Goal: Task Accomplishment & Management: Manage account settings

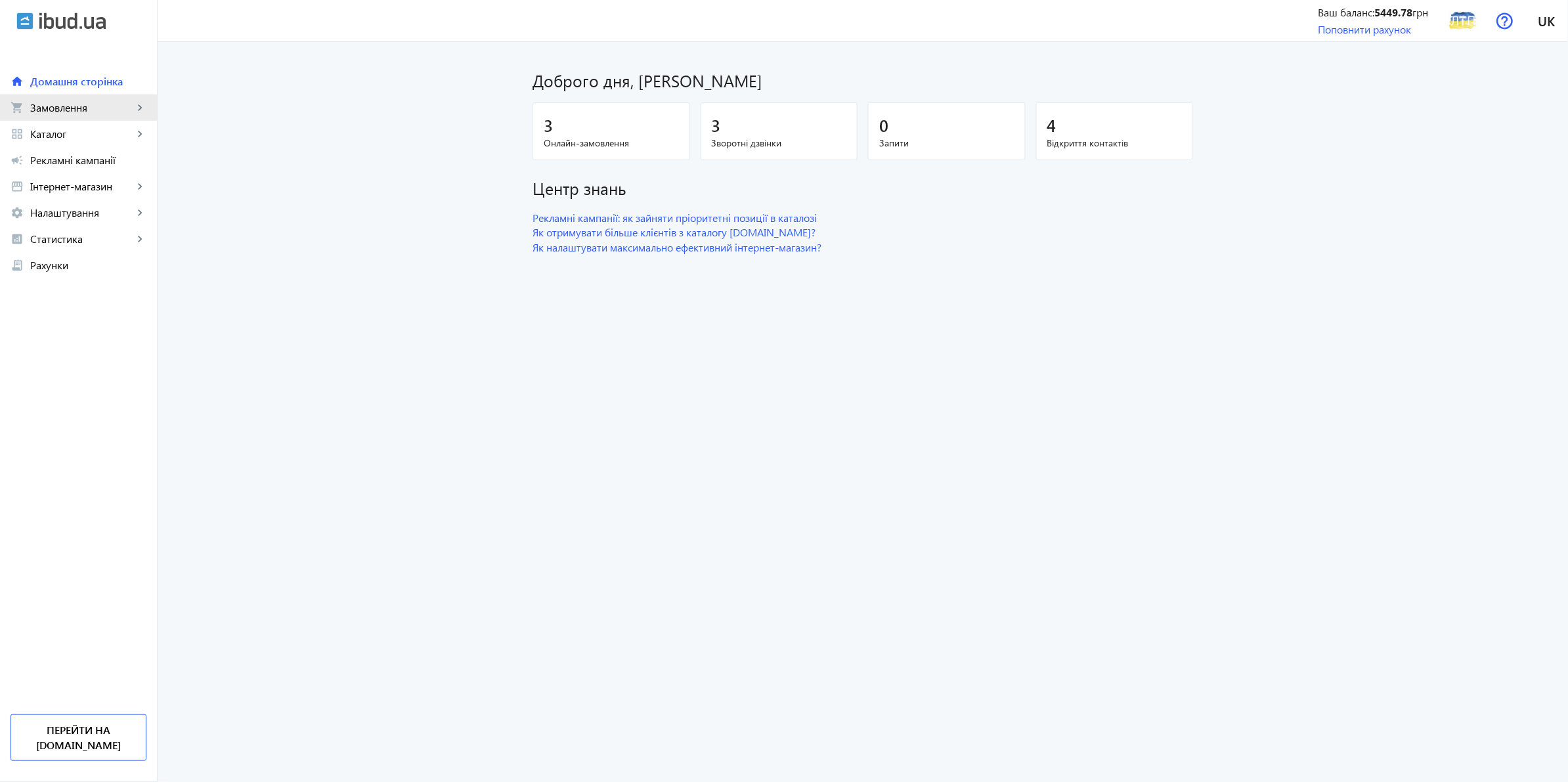
click at [56, 99] on link "shopping_cart Замовлення keyboard_arrow_right" at bounding box center [78, 107] width 157 height 26
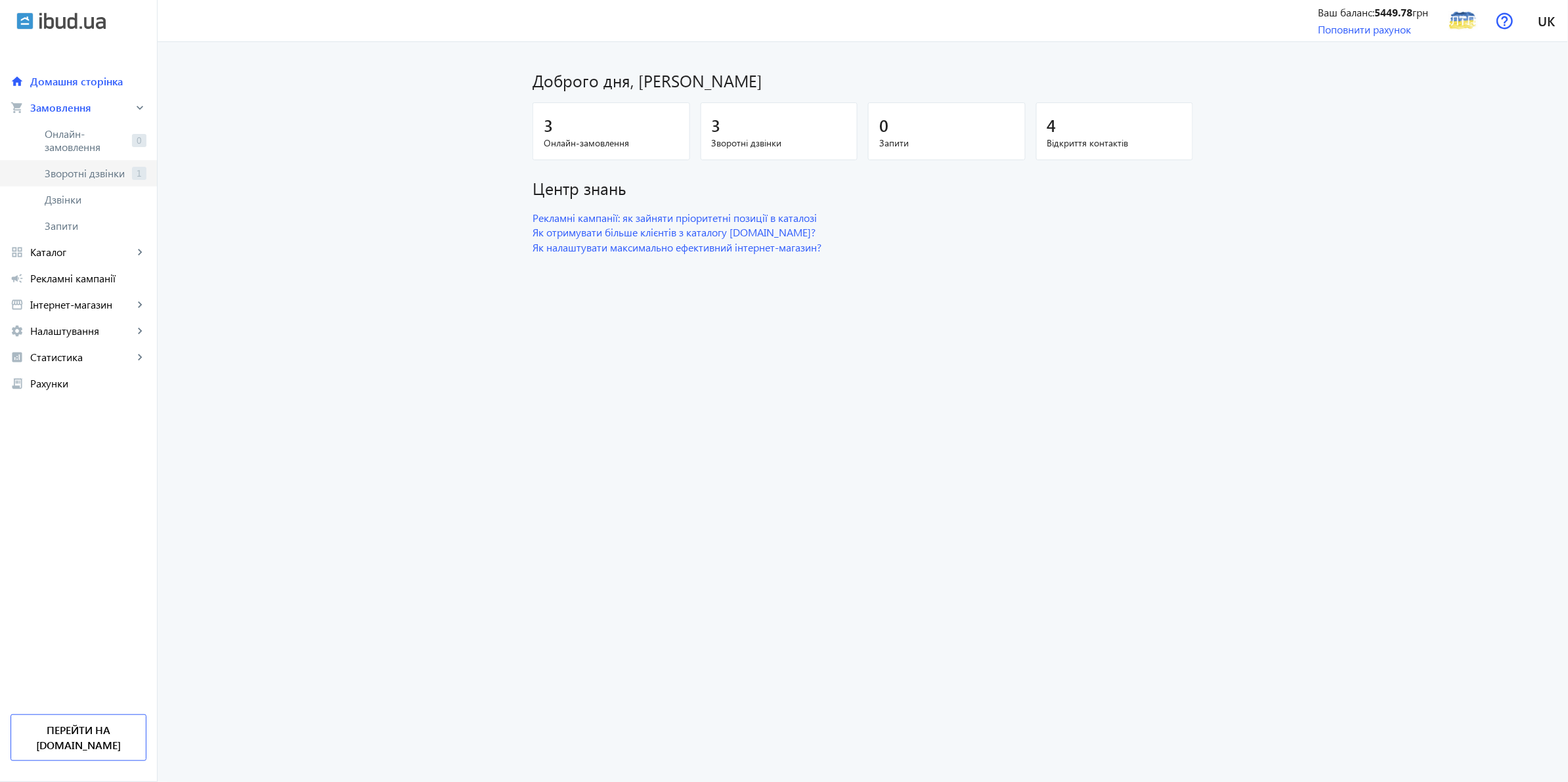
click at [69, 175] on span "Зворотні дзвінки" at bounding box center [85, 173] width 82 height 13
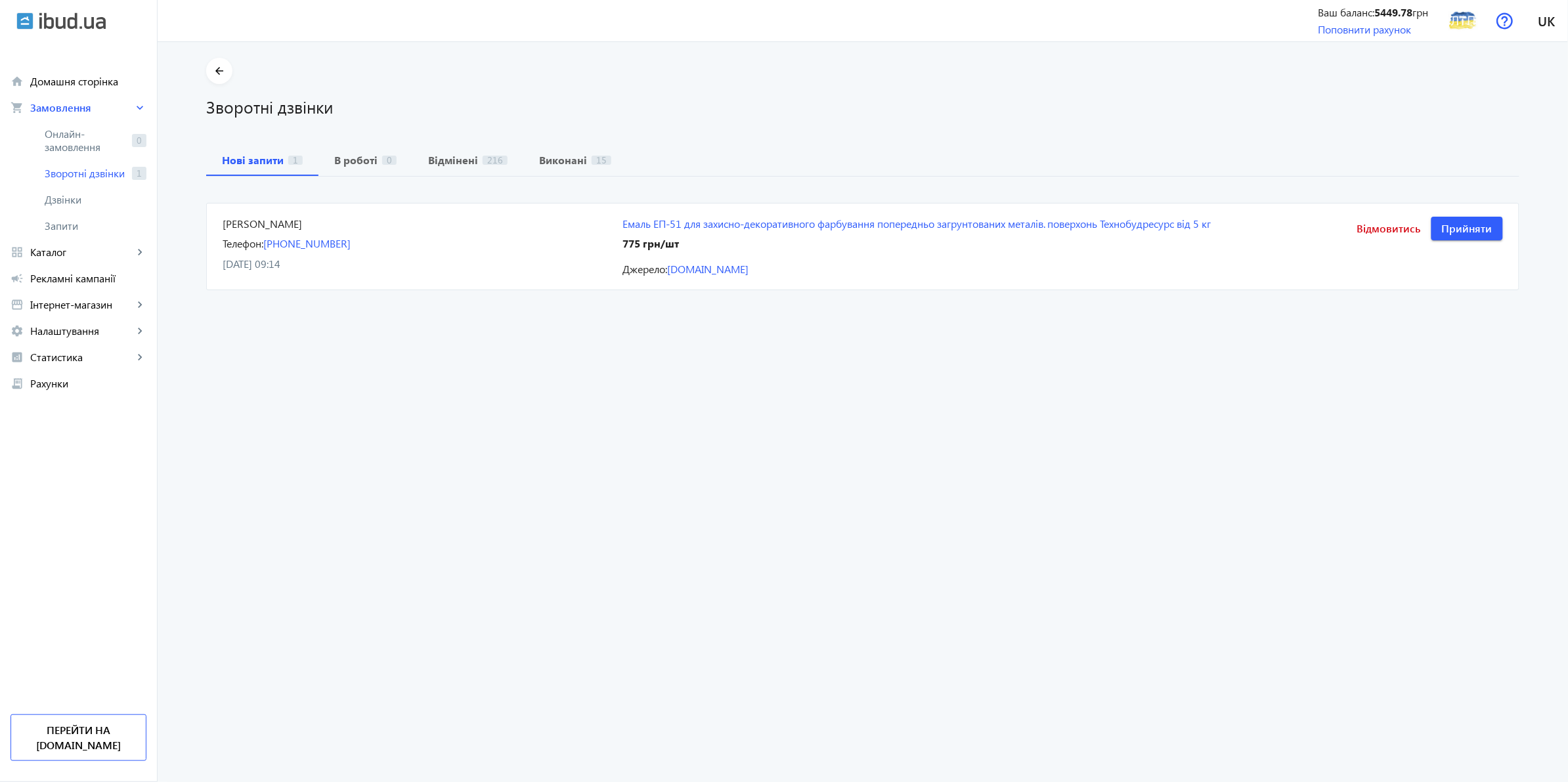
drag, startPoint x: 779, startPoint y: 272, endPoint x: 201, endPoint y: 220, distance: 580.3
click at [201, 220] on div "arrow_back Зворотні дзвінки Нові запити 1 В роботі 0 Відмінені 216 Виконані 15 …" at bounding box center [863, 175] width 1345 height 235
click at [819, 276] on div "Джерело: [DOMAIN_NAME]" at bounding box center [959, 269] width 674 height 14
drag, startPoint x: 575, startPoint y: 244, endPoint x: 219, endPoint y: 227, distance: 356.4
click at [196, 204] on div "arrow_back Зворотні дзвінки Нові запити 1 В роботі 0 Відмінені 216 Виконані 15 …" at bounding box center [863, 175] width 1345 height 235
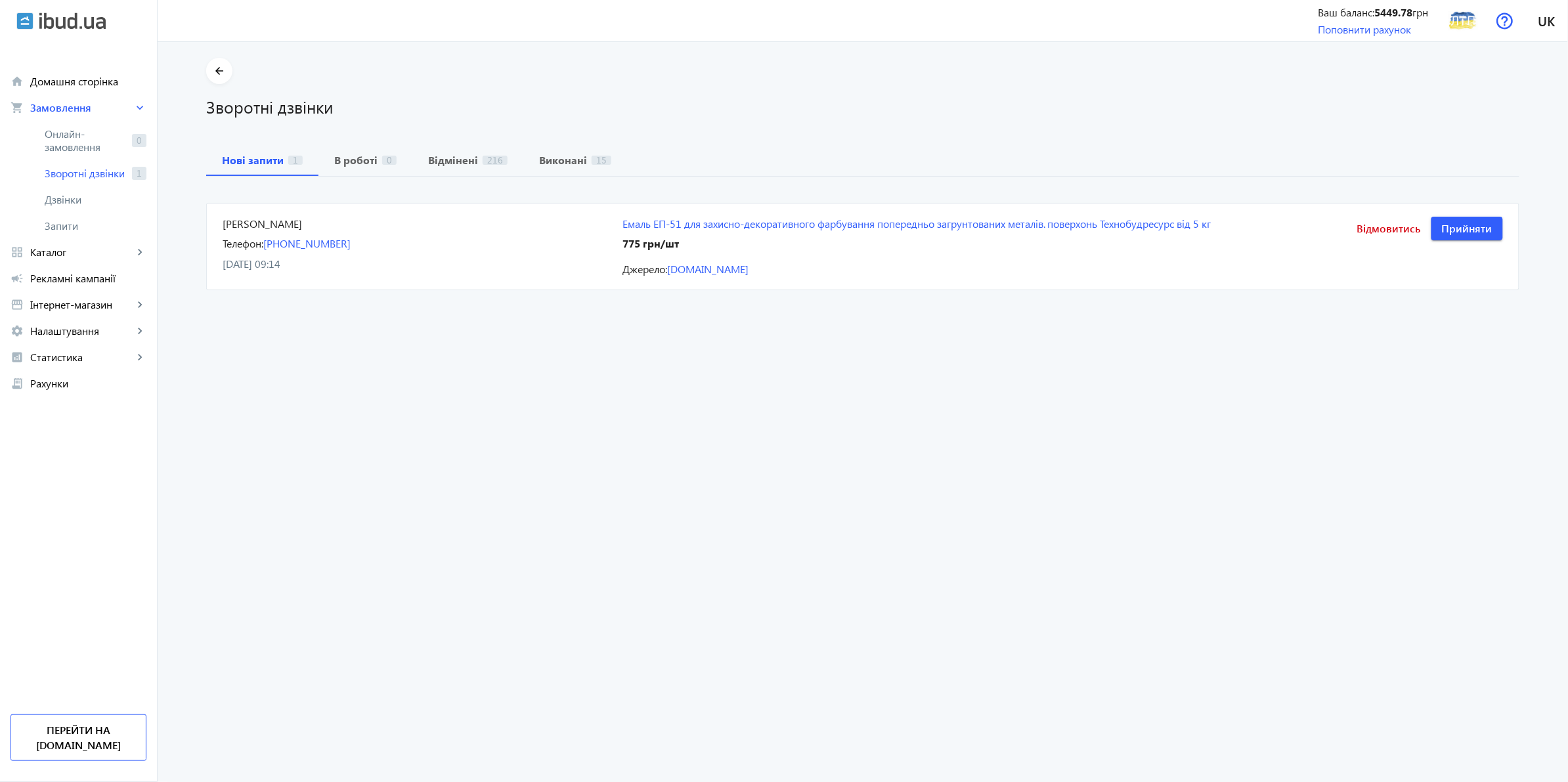
click at [334, 312] on returning-calls "arrow_back Зворотні дзвінки Нові запити 1 В роботі 0 Відмінені 216 Виконані 15 …" at bounding box center [862, 412] width 1410 height 740
drag, startPoint x: 780, startPoint y: 270, endPoint x: 235, endPoint y: 224, distance: 546.9
click at [228, 221] on mat-card "[PERSON_NAME] Телефон: [PHONE_NUMBER] [DATE] 09:14 Емаль ЕП-51 для захисно-деко…" at bounding box center [862, 246] width 1313 height 87
click at [377, 267] on div "[DATE] 09:14" at bounding box center [414, 264] width 384 height 14
drag, startPoint x: 657, startPoint y: 266, endPoint x: 213, endPoint y: 217, distance: 446.7
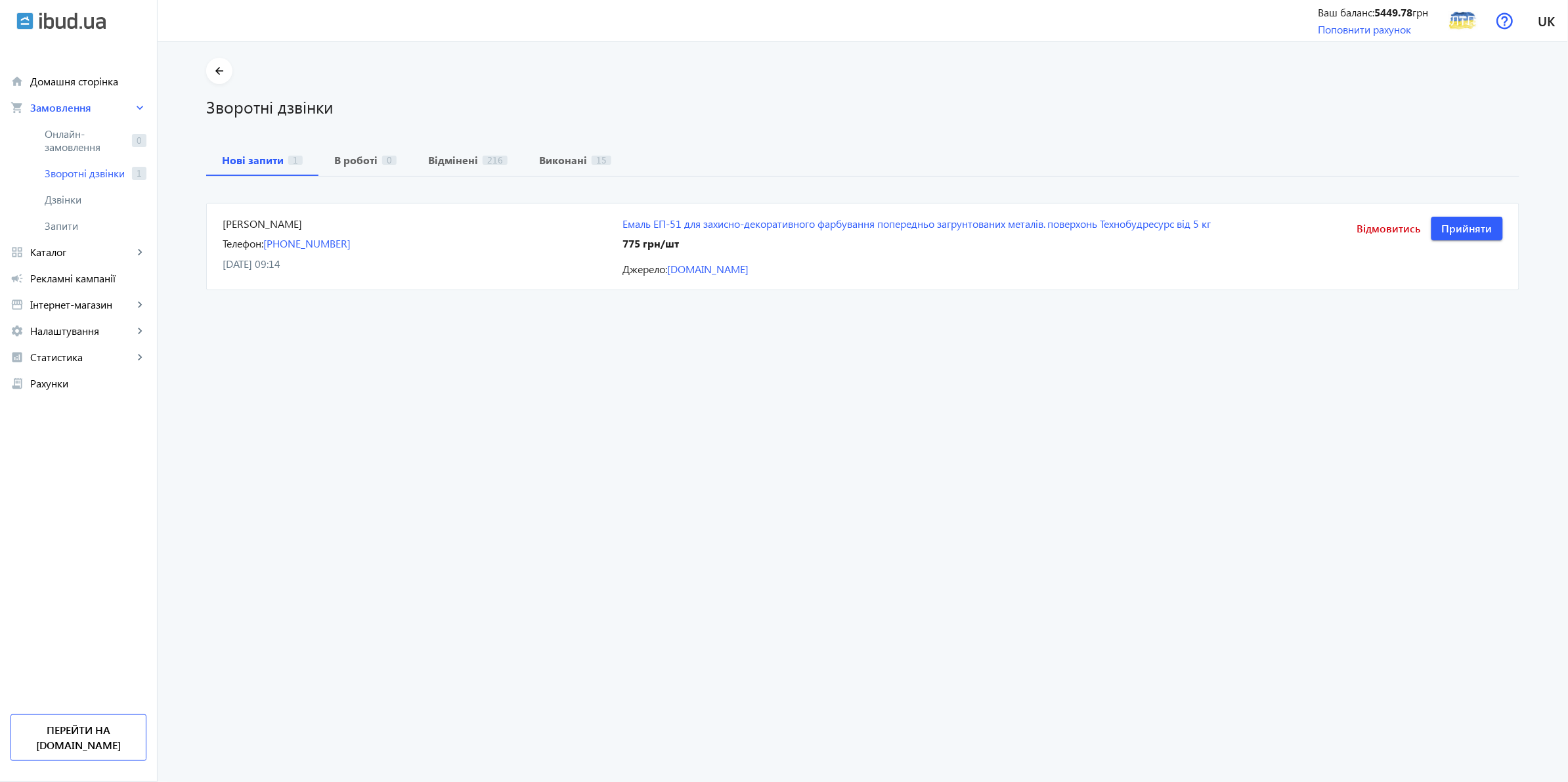
click at [206, 215] on mat-card "[PERSON_NAME] Телефон: [PHONE_NUMBER] [DATE] 09:14 Емаль ЕП-51 для захисно-деко…" at bounding box center [862, 246] width 1313 height 87
click at [433, 261] on div "[DATE] 09:14" at bounding box center [414, 264] width 384 height 14
click at [841, 279] on mat-card "[PERSON_NAME] Телефон: [PHONE_NUMBER] [DATE] 09:14 Емаль ЕП-51 для захисно-деко…" at bounding box center [862, 246] width 1313 height 87
drag, startPoint x: 614, startPoint y: 218, endPoint x: 678, endPoint y: 231, distance: 65.3
click at [678, 231] on mat-card "[PERSON_NAME] Телефон: [PHONE_NUMBER] [DATE] 09:14 Емаль ЕП-51 для захисно-деко…" at bounding box center [862, 246] width 1313 height 87
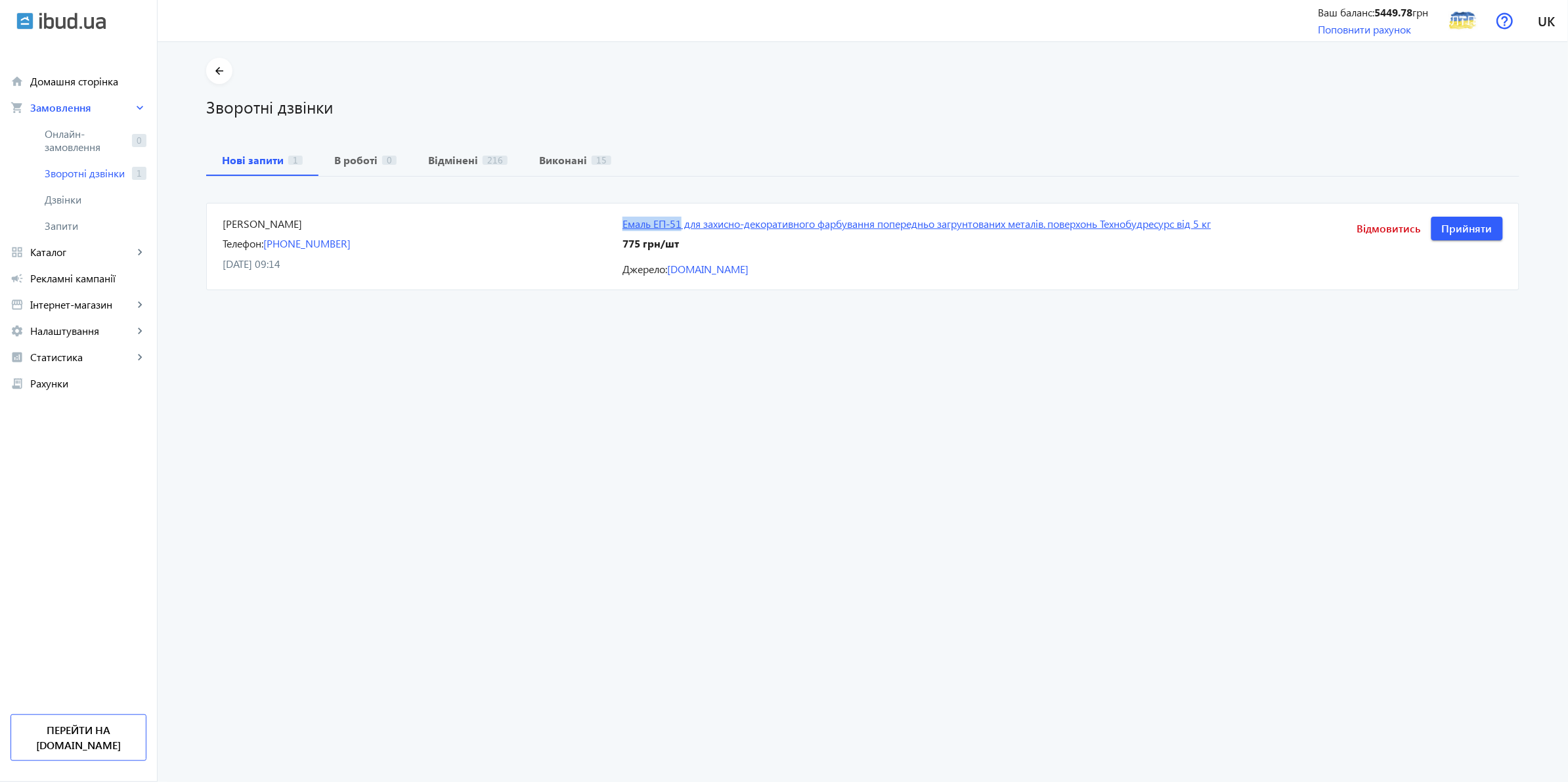
copy link "Емаль ЕП-51"
